Goal: Task Accomplishment & Management: Use online tool/utility

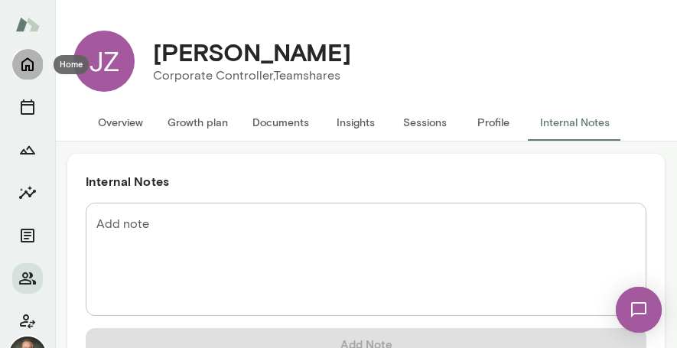
click at [33, 62] on icon "Home" at bounding box center [27, 65] width 12 height 14
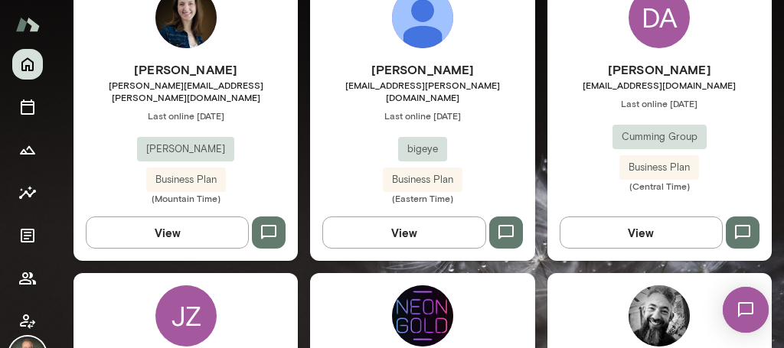
scroll to position [1710, 0]
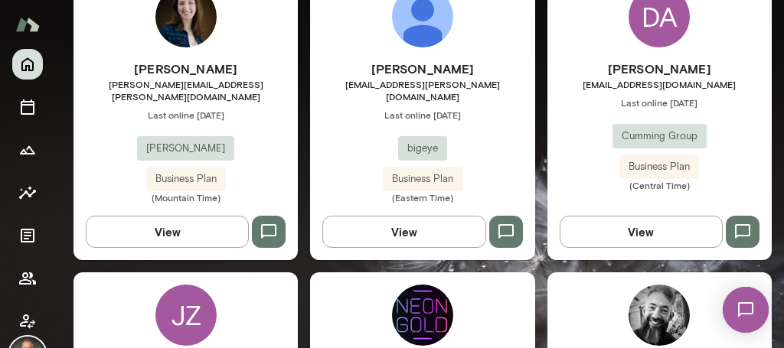
click at [268, 118] on div "Anna Chilstedt anna@mento.co Last online September 2 Mento Business Plan (Mount…" at bounding box center [185, 132] width 224 height 144
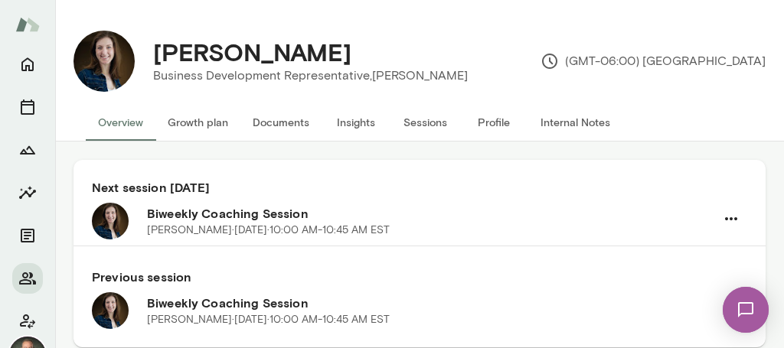
click at [288, 120] on button "Documents" at bounding box center [280, 122] width 81 height 37
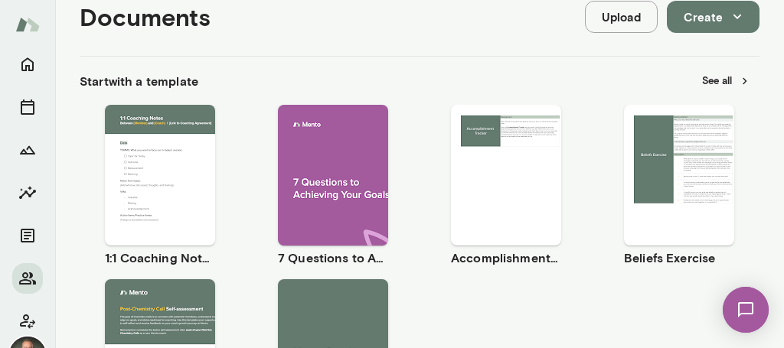
scroll to position [241, 0]
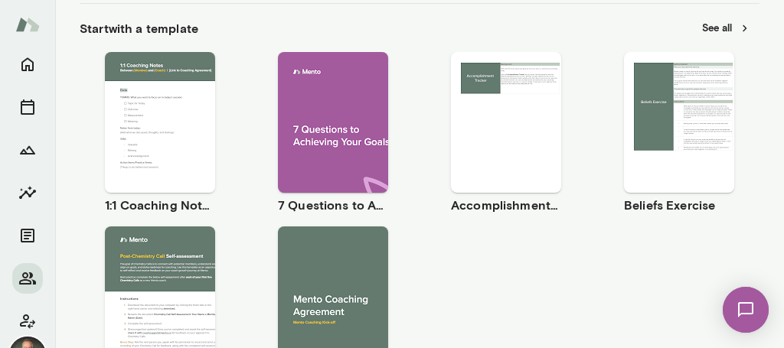
click at [181, 105] on span "Use template" at bounding box center [170, 109] width 56 height 12
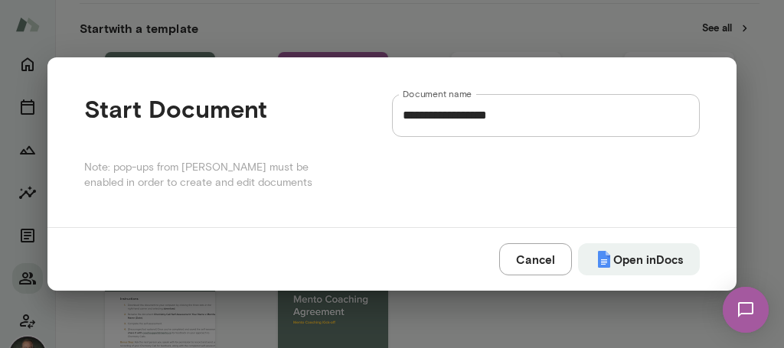
click at [515, 116] on input "**********" at bounding box center [546, 115] width 308 height 43
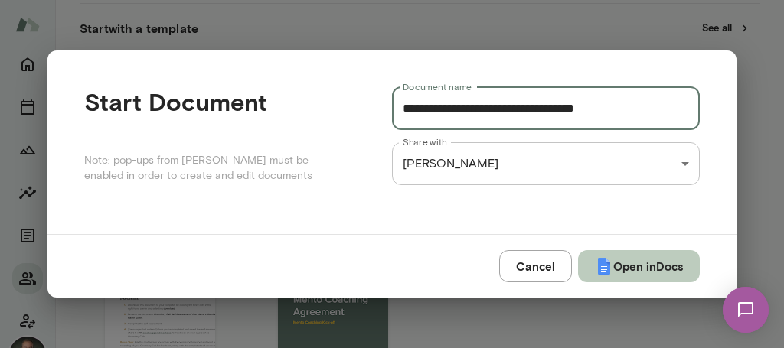
click at [648, 270] on button "Open in Docs" at bounding box center [639, 266] width 122 height 32
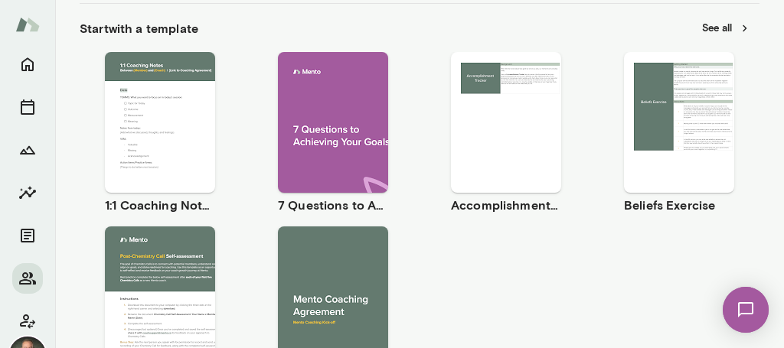
type input "**********"
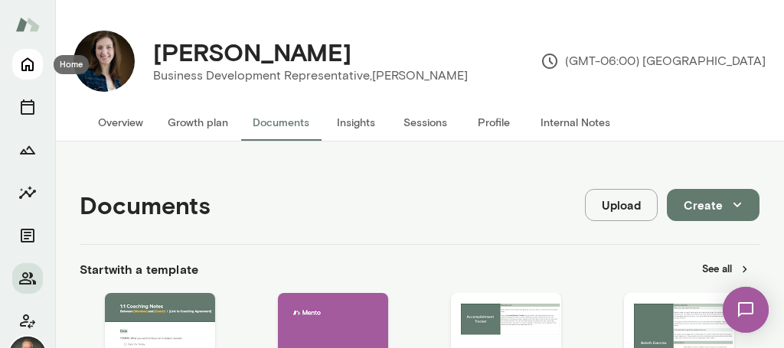
click at [26, 65] on icon "Home" at bounding box center [27, 65] width 12 height 14
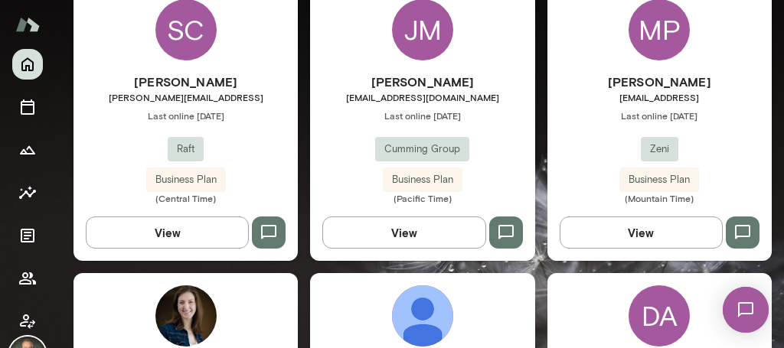
scroll to position [1414, 0]
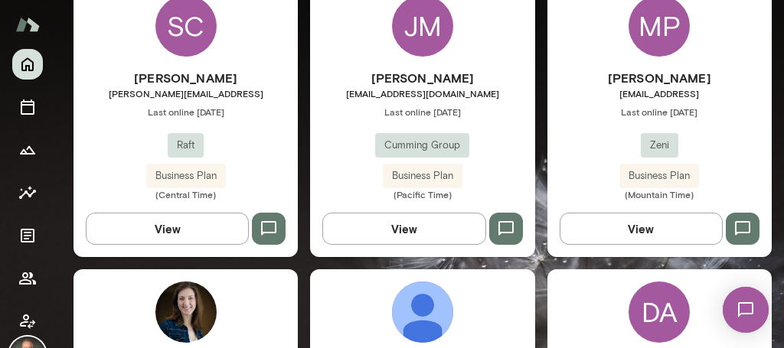
click at [589, 135] on div "[PERSON_NAME] [PERSON_NAME][EMAIL_ADDRESS][PERSON_NAME] Last online [DATE] Zeni…" at bounding box center [659, 135] width 224 height 132
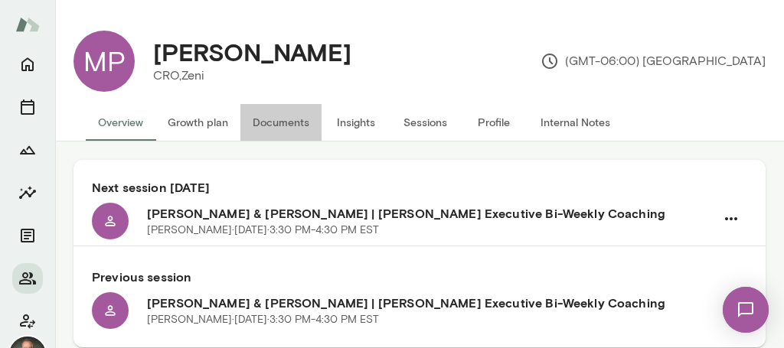
click at [296, 121] on button "Documents" at bounding box center [280, 122] width 81 height 37
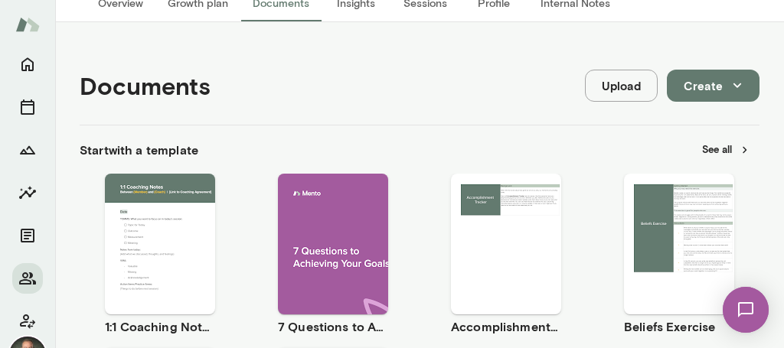
scroll to position [215, 0]
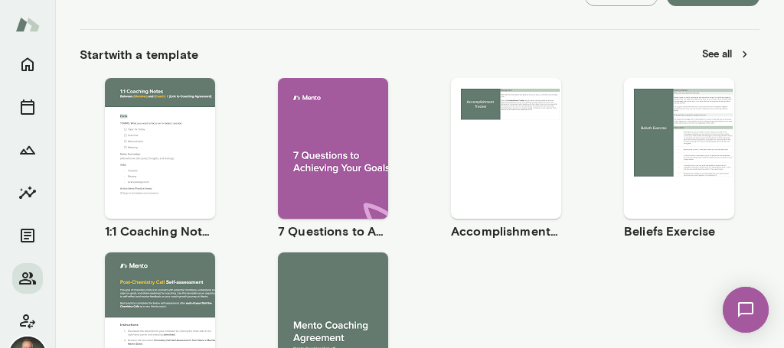
click at [182, 132] on span "Use template" at bounding box center [170, 135] width 56 height 12
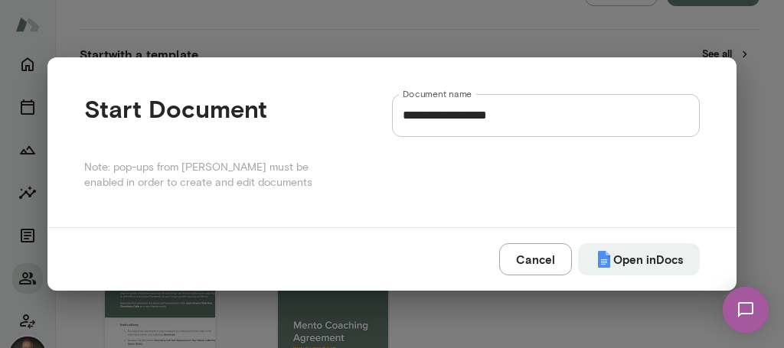
click at [536, 126] on input "**********" at bounding box center [546, 115] width 308 height 43
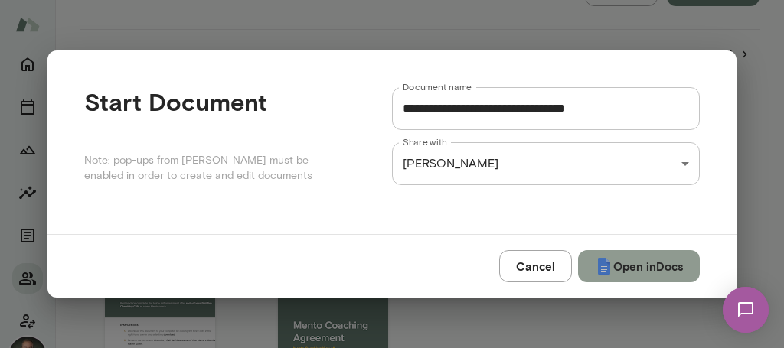
click at [668, 262] on button "Open in Docs" at bounding box center [639, 266] width 122 height 32
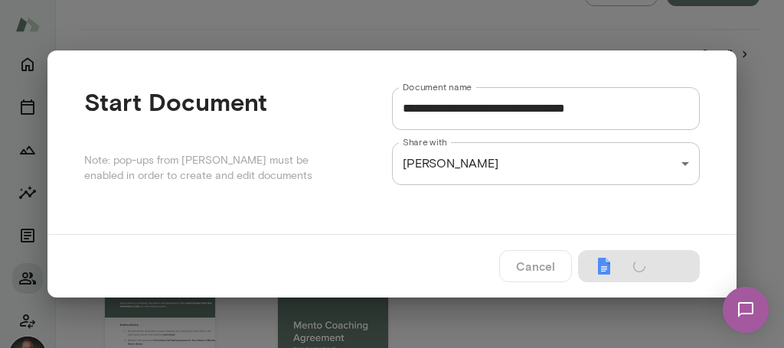
type input "**********"
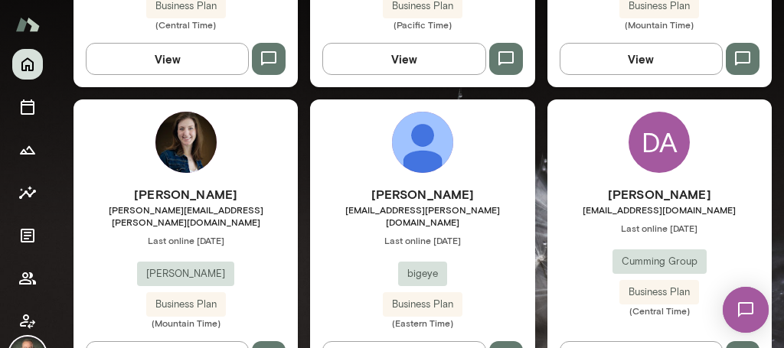
scroll to position [1600, 0]
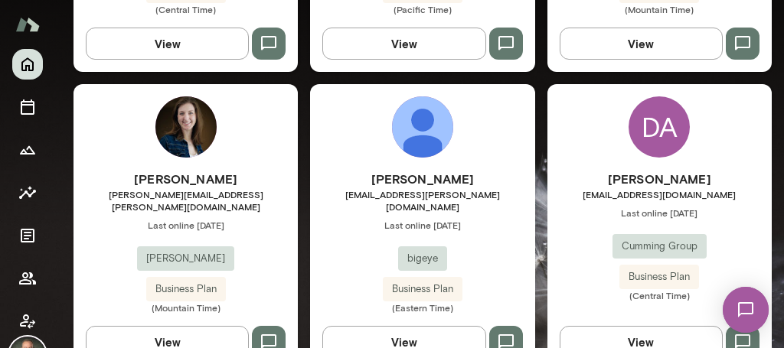
click at [256, 230] on div "Anna Chilstedt anna@mento.co Last online September 15 Mento Business Plan (Moun…" at bounding box center [185, 242] width 224 height 144
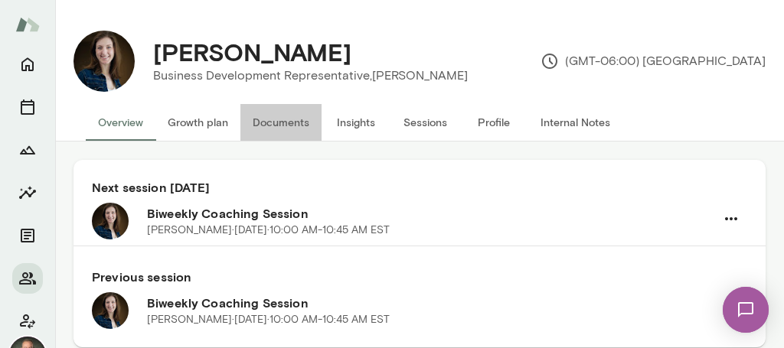
click at [283, 126] on button "Documents" at bounding box center [280, 122] width 81 height 37
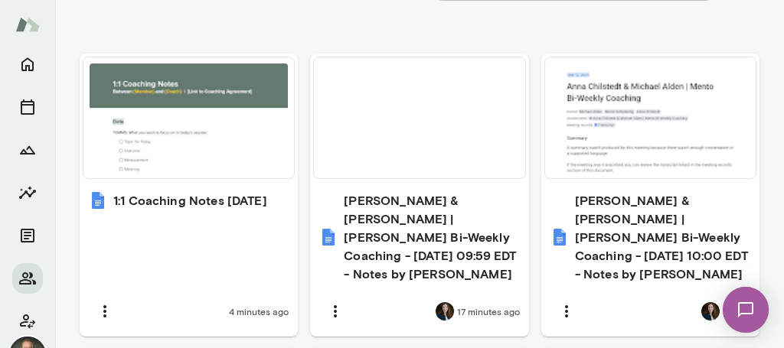
scroll to position [733, 0]
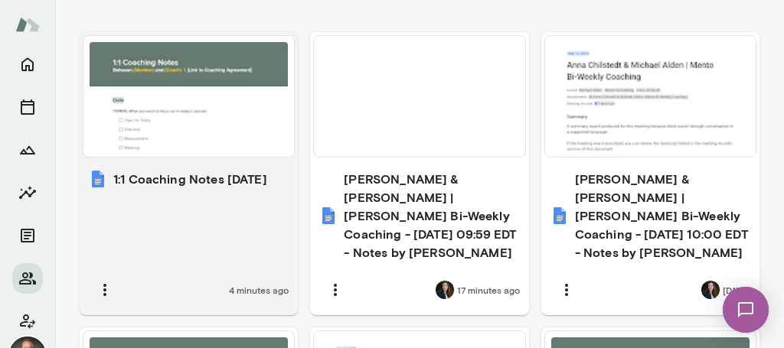
click at [227, 119] on div at bounding box center [189, 96] width 198 height 109
